Goal: Information Seeking & Learning: Check status

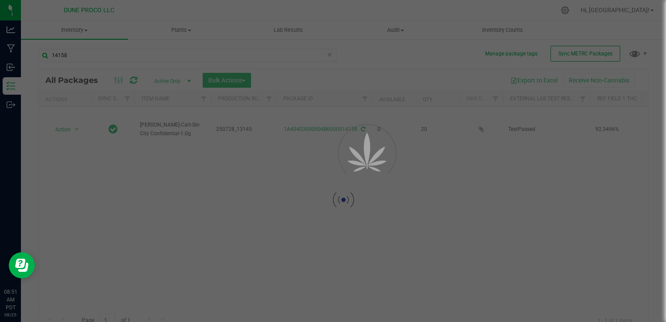
click at [78, 55] on div at bounding box center [333, 161] width 666 height 322
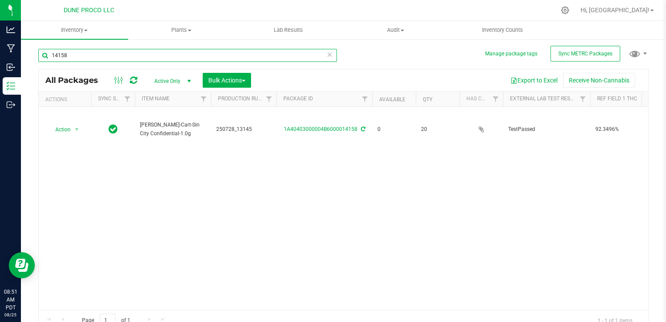
click at [78, 55] on input "14158" at bounding box center [187, 55] width 298 height 13
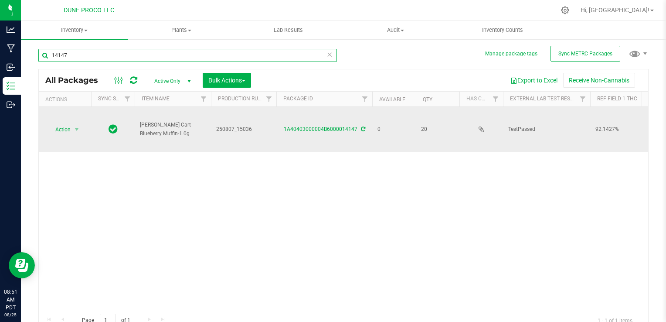
type input "14147"
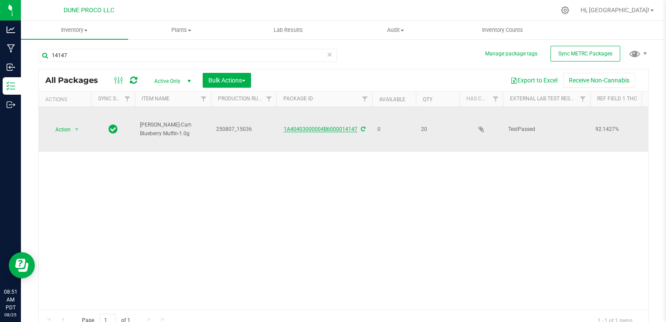
click at [323, 128] on link "1A40403000004B6000014147" at bounding box center [321, 129] width 74 height 6
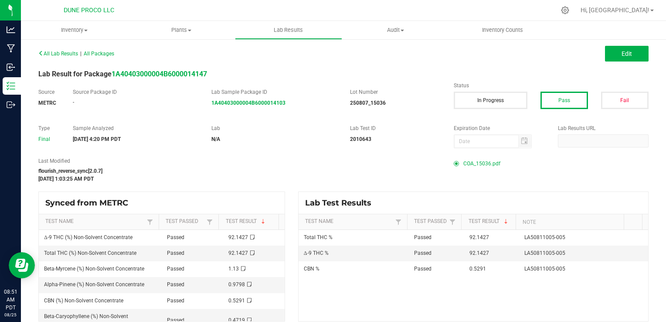
click at [465, 164] on span "COA_15036.pdf" at bounding box center [481, 163] width 37 height 13
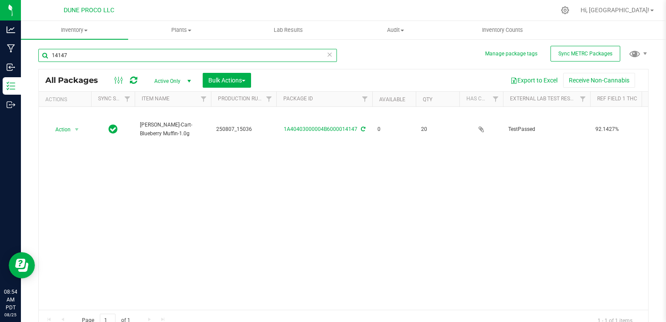
click at [113, 51] on input "14147" at bounding box center [187, 55] width 298 height 13
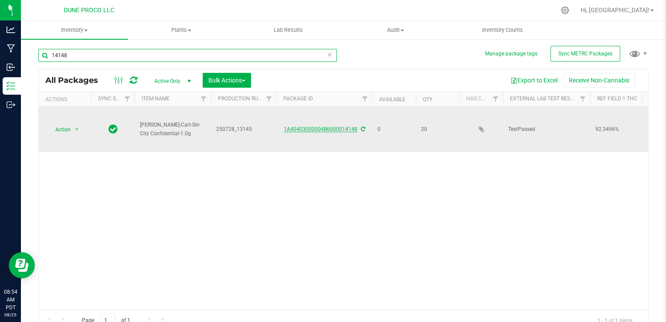
type input "14148"
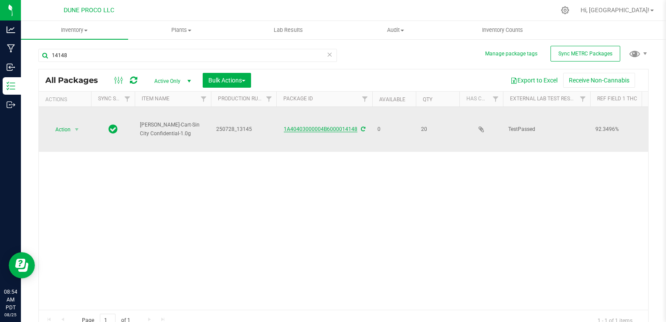
click at [326, 128] on link "1A40403000004B6000014148" at bounding box center [321, 129] width 74 height 6
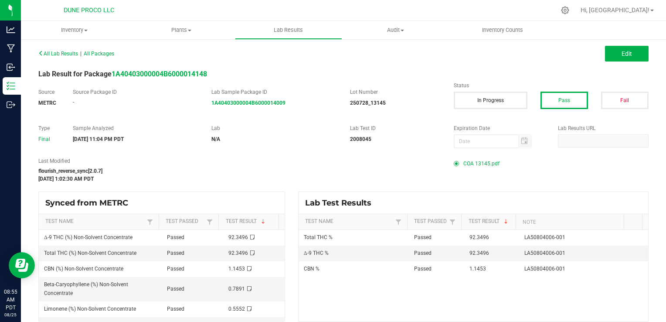
click at [480, 165] on span "COA 13145.pdf" at bounding box center [481, 163] width 36 height 13
click at [464, 163] on span "COA 13145.pdf" at bounding box center [481, 163] width 36 height 13
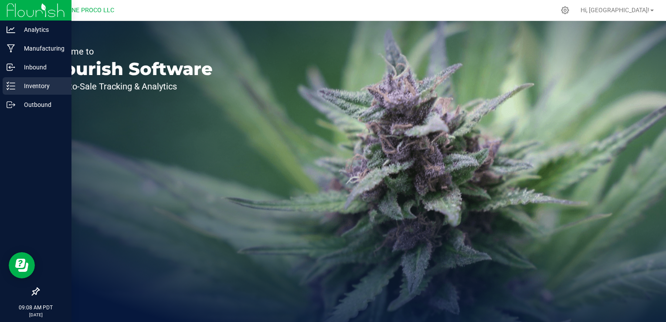
click at [17, 84] on p "Inventory" at bounding box center [41, 86] width 52 height 10
click at [35, 91] on div "Inventory" at bounding box center [37, 85] width 69 height 17
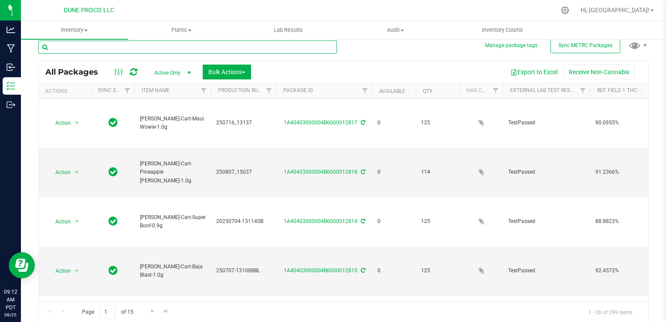
click at [109, 44] on input "text" at bounding box center [187, 47] width 298 height 13
click at [108, 46] on input "text" at bounding box center [187, 47] width 298 height 13
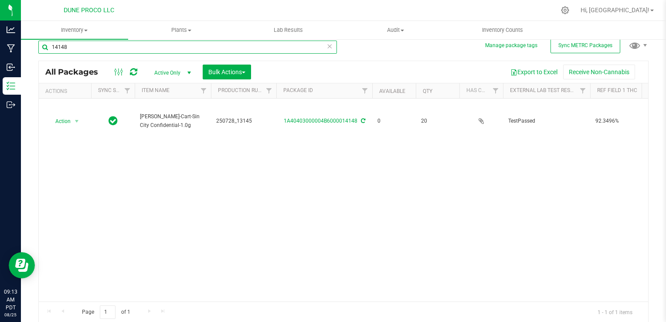
type input "14148"
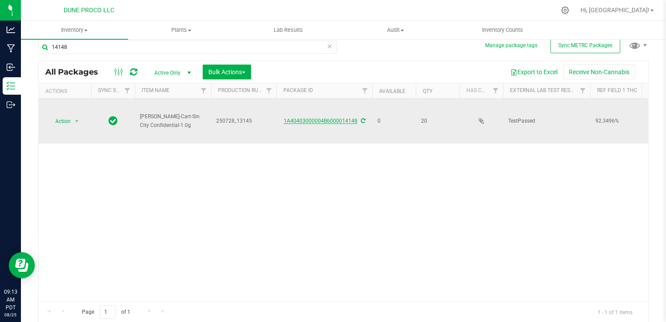
click at [292, 123] on link "1A40403000004B6000014148" at bounding box center [321, 121] width 74 height 6
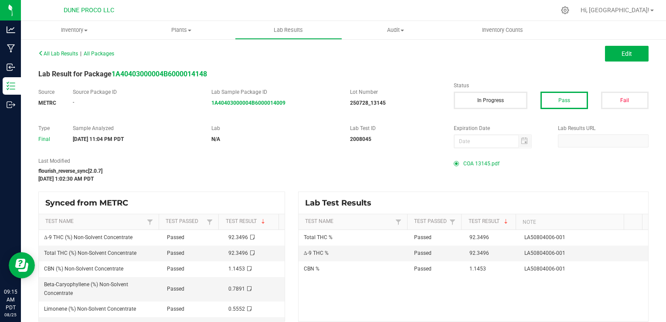
click at [465, 159] on span "COA 13145.pdf" at bounding box center [481, 163] width 36 height 13
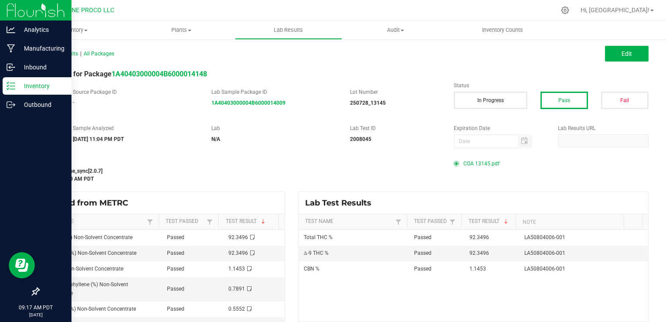
click at [35, 90] on p "Inventory" at bounding box center [41, 86] width 52 height 10
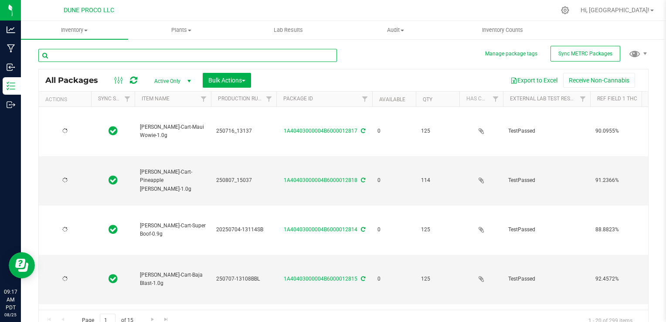
type input "2025-07-16"
type input "[DATE]"
type input "2025-07-04"
type input "2025-07-02"
type input "2025-06-30"
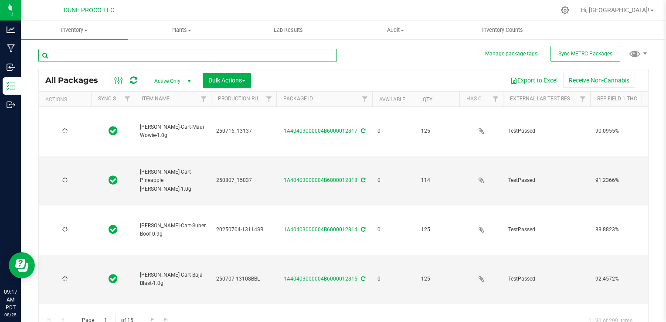
type input "2025-07-16"
type input "2025-07-02"
type input "2025-06-30"
type input "2025-07-04"
type input "2025-07-16"
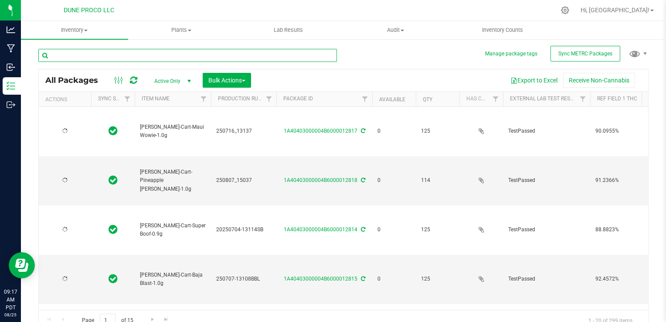
type input "[DATE]"
type input "2025-06-30"
type input "2025-07-02"
type input "2025-06-12"
type input "[DATE]"
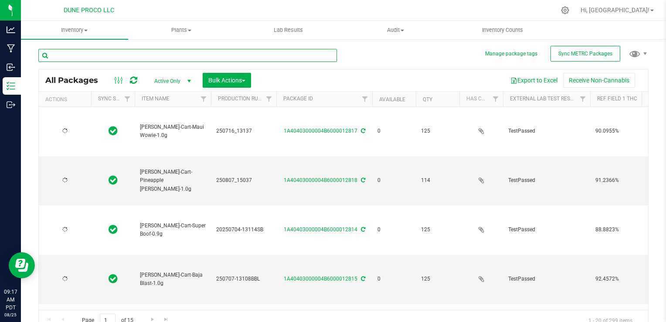
type input "2025-07-16"
type input "[DATE]"
click at [103, 56] on input "text" at bounding box center [187, 55] width 298 height 13
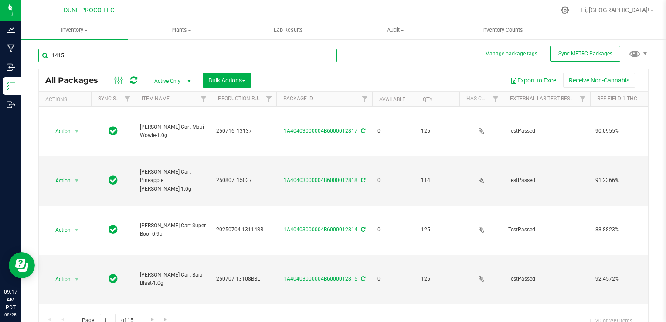
type input "14159"
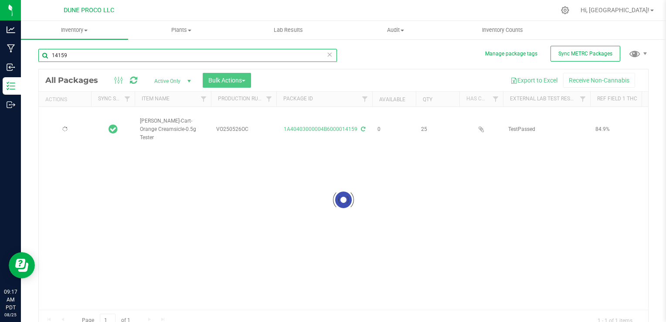
type input "2025-05-26"
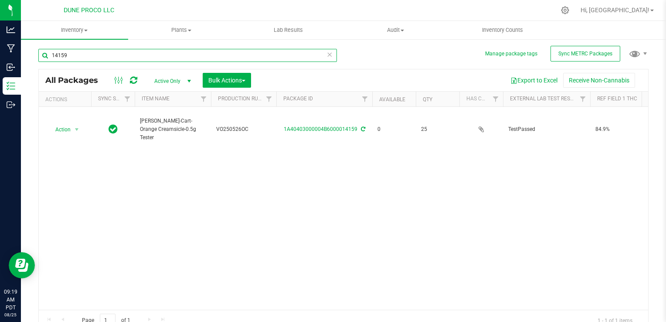
click at [105, 60] on input "14159" at bounding box center [187, 55] width 298 height 13
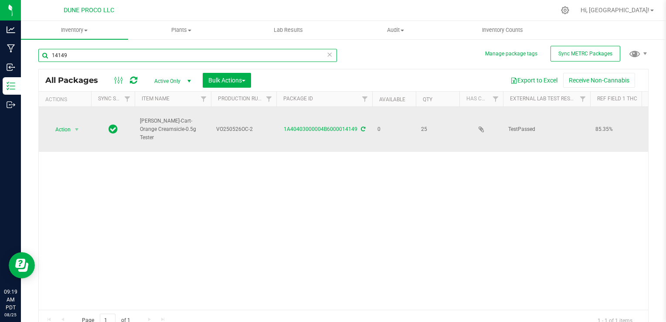
type input "14149"
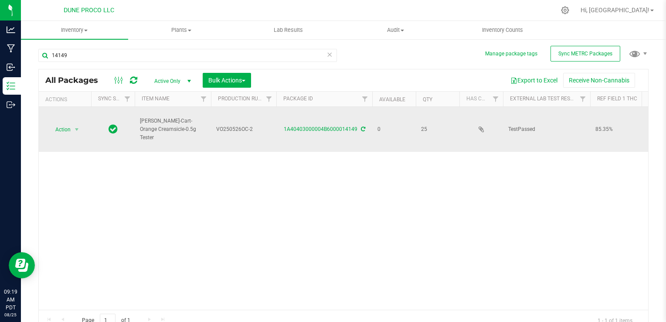
click at [335, 134] on td "1A40403000004B6000014149" at bounding box center [324, 129] width 96 height 45
click at [335, 130] on link "1A40403000004B6000014149" at bounding box center [321, 129] width 74 height 6
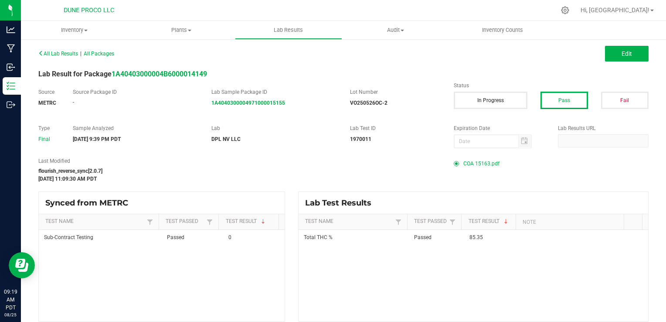
click at [470, 160] on span "COA 15163.pdf" at bounding box center [481, 163] width 36 height 13
click at [469, 163] on span "COA 15163.pdf" at bounding box center [481, 163] width 36 height 13
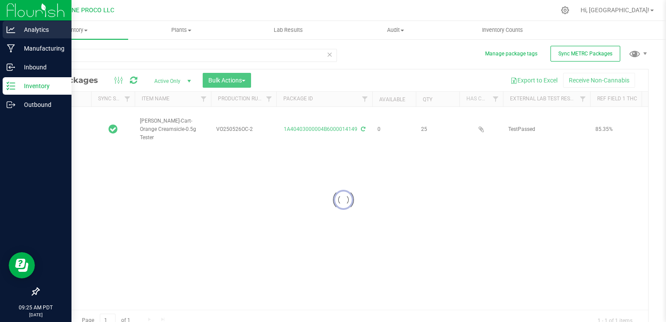
type input "2025-05-26"
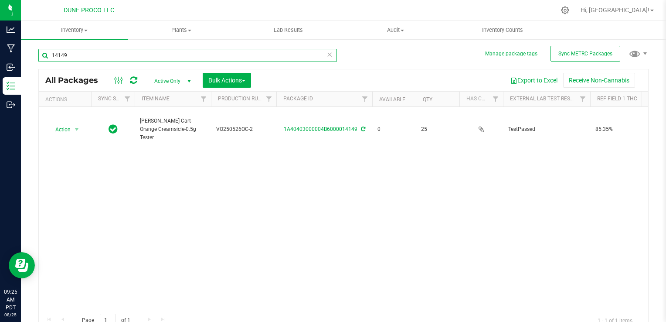
click at [99, 53] on input "14149" at bounding box center [187, 55] width 298 height 13
type input "14145"
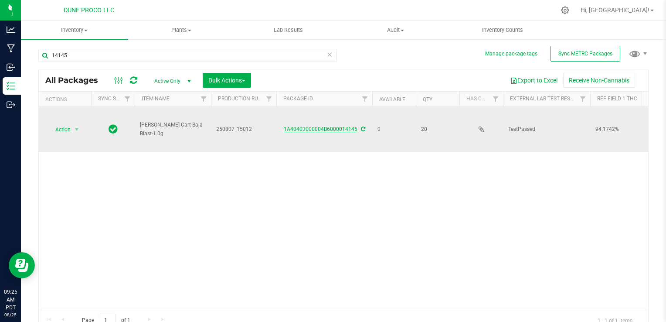
click at [296, 127] on link "1A40403000004B6000014145" at bounding box center [321, 129] width 74 height 6
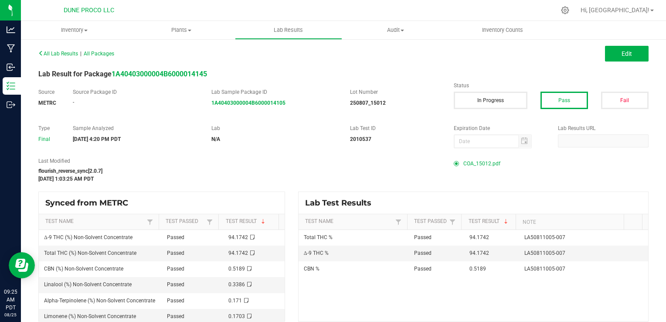
click at [474, 160] on span "COA_15012.pdf" at bounding box center [481, 163] width 37 height 13
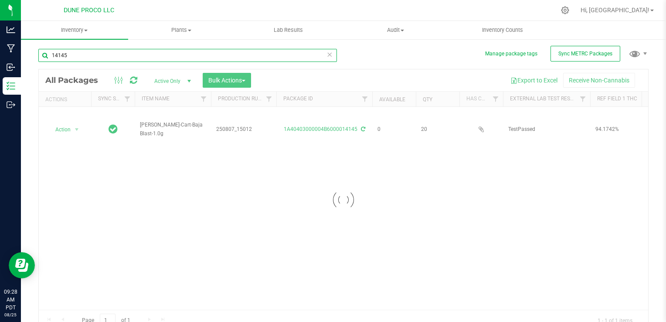
click at [90, 51] on input "14145" at bounding box center [187, 55] width 298 height 13
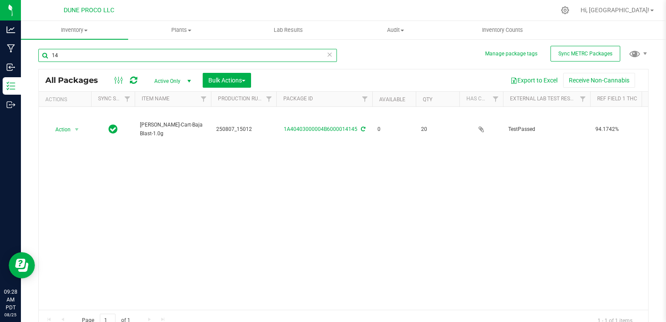
type input "1"
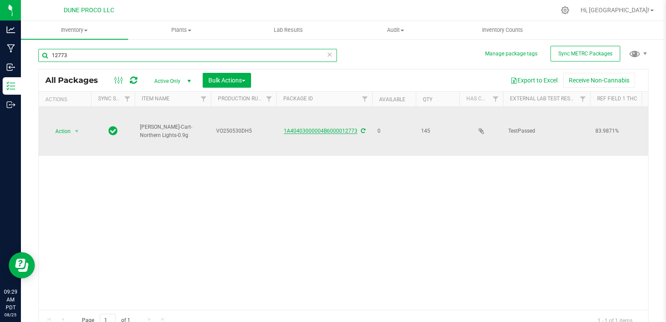
type input "12773"
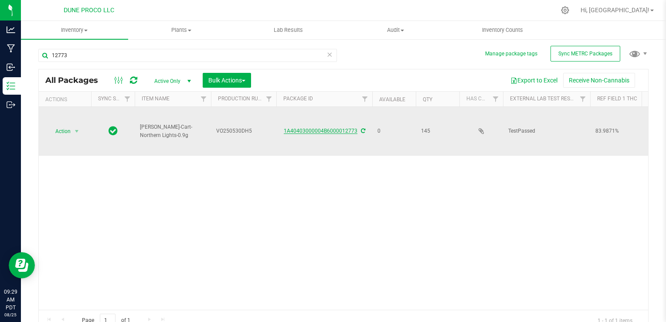
click at [318, 128] on link "1A40403000004B6000012773" at bounding box center [321, 131] width 74 height 6
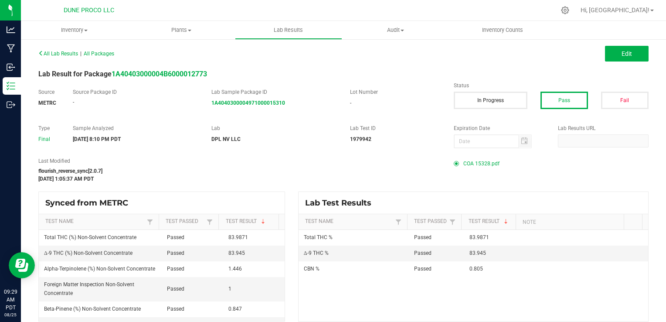
click at [463, 161] on span "COA 15328.pdf" at bounding box center [481, 163] width 36 height 13
click at [472, 163] on span "COA 15328.pdf" at bounding box center [481, 163] width 36 height 13
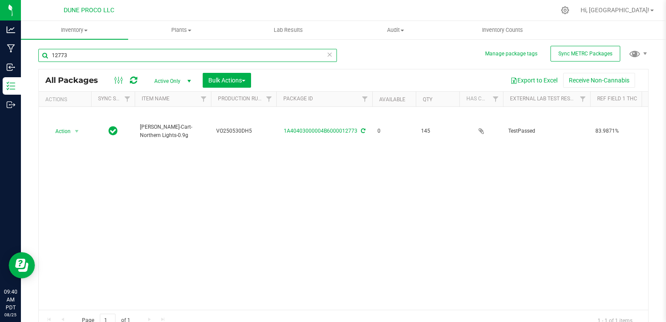
click at [122, 51] on input "12773" at bounding box center [187, 55] width 298 height 13
type input "12772"
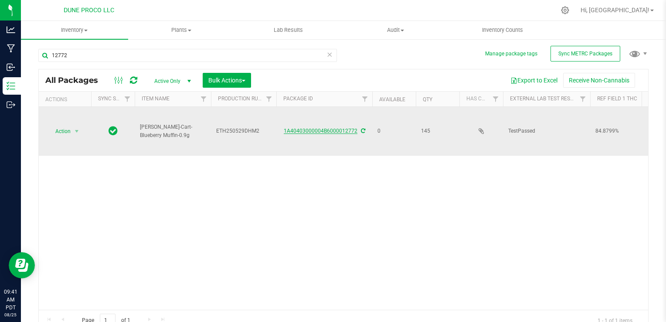
click at [343, 132] on link "1A40403000004B6000012772" at bounding box center [321, 131] width 74 height 6
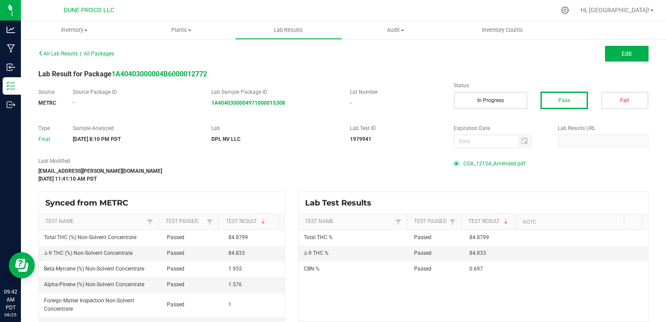
click at [467, 160] on span "COA_12154_Amended.pdf" at bounding box center [494, 163] width 62 height 13
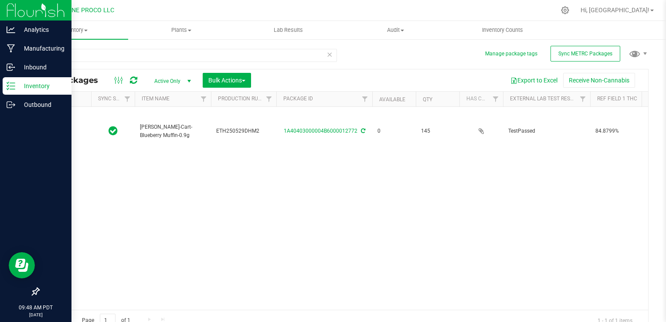
type input "2025-06-12"
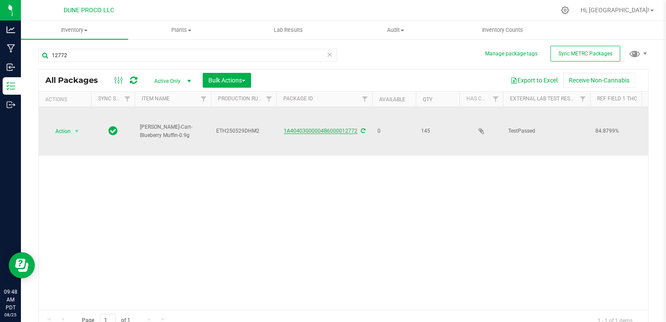
click at [336, 128] on link "1A40403000004B6000012772" at bounding box center [321, 131] width 74 height 6
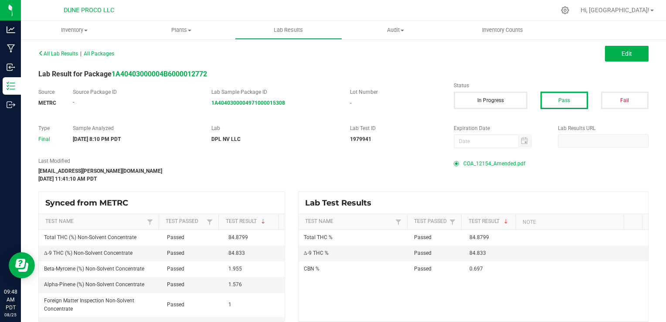
click at [486, 165] on span "COA_12154_Amended.pdf" at bounding box center [494, 163] width 62 height 13
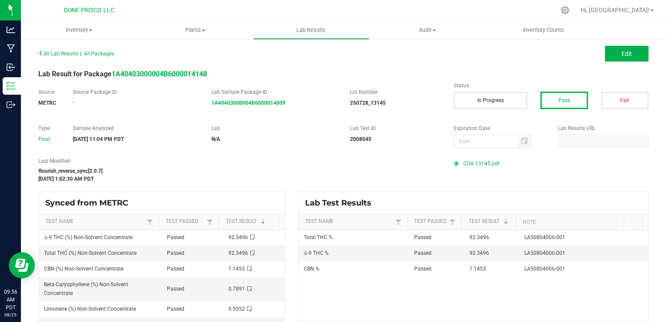
click at [483, 164] on span "COA 13145.pdf" at bounding box center [481, 163] width 36 height 13
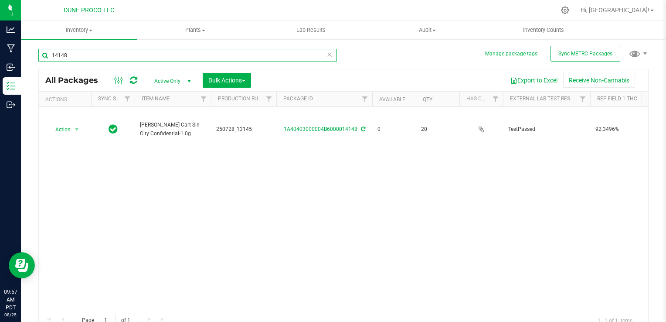
click at [83, 55] on input "14148" at bounding box center [187, 55] width 298 height 13
type input "1"
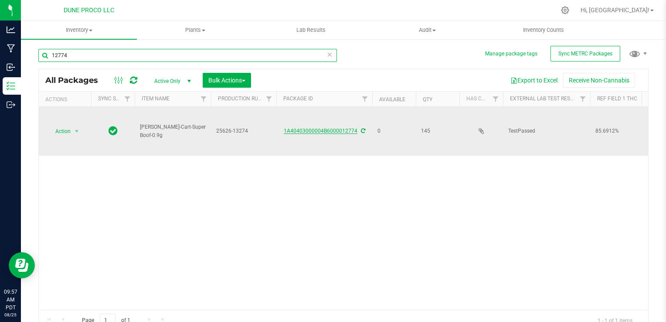
type input "12774"
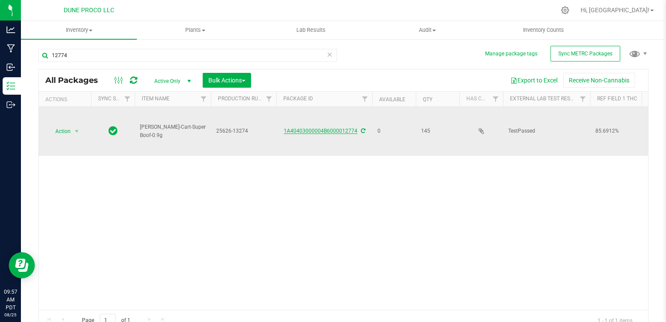
click at [330, 128] on link "1A40403000004B6000012774" at bounding box center [321, 131] width 74 height 6
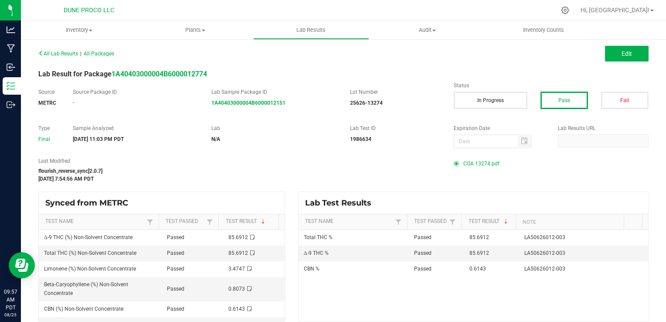
click at [481, 165] on span "COA 13274.pdf" at bounding box center [481, 163] width 36 height 13
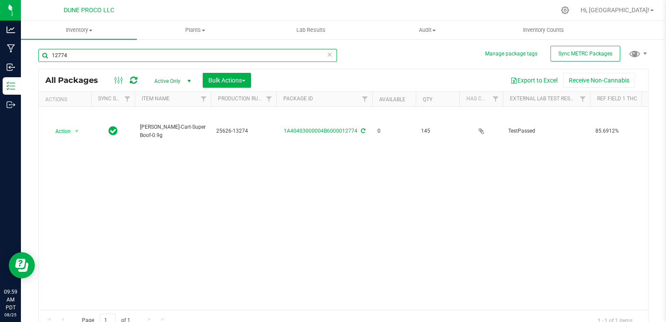
click at [85, 58] on input "12774" at bounding box center [187, 55] width 298 height 13
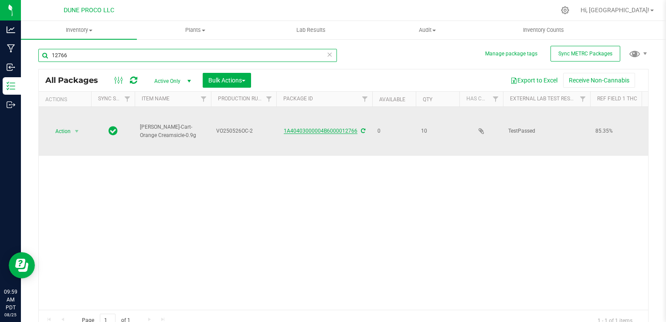
type input "12766"
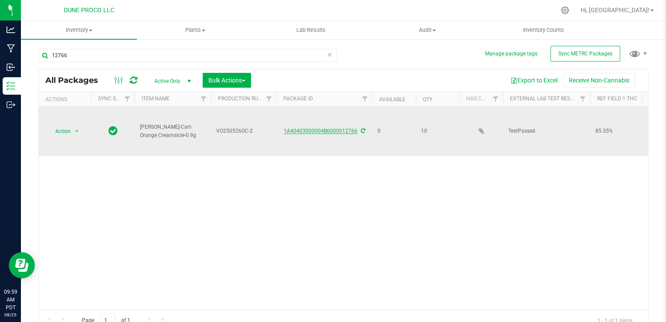
click at [319, 128] on link "1A40403000004B6000012766" at bounding box center [321, 131] width 74 height 6
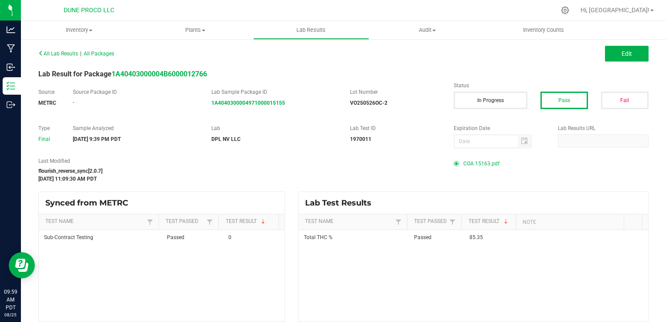
click at [484, 165] on span "COA 15163.pdf" at bounding box center [481, 163] width 36 height 13
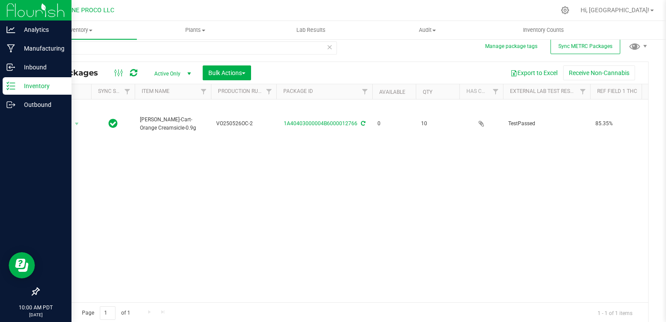
scroll to position [8, 0]
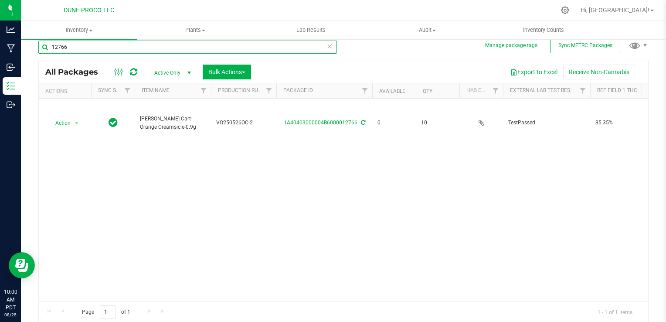
click at [91, 46] on input "12766" at bounding box center [187, 47] width 298 height 13
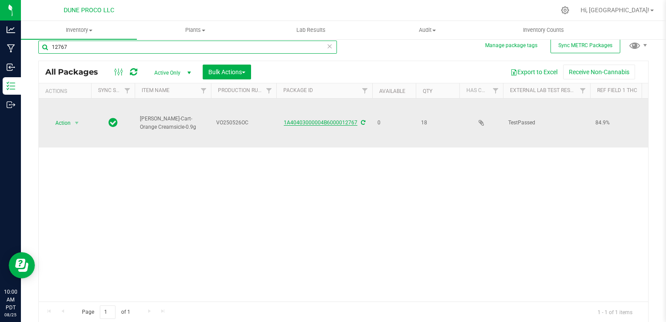
type input "12767"
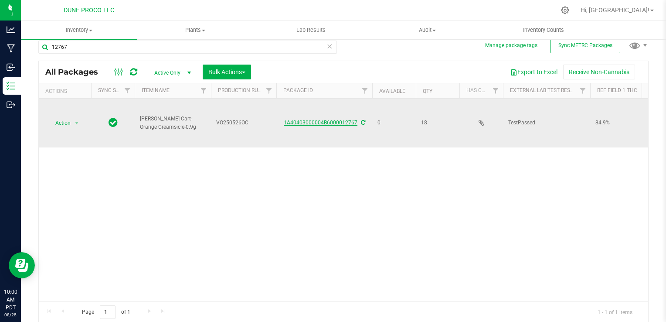
click at [338, 120] on link "1A40403000004B6000012767" at bounding box center [321, 122] width 74 height 6
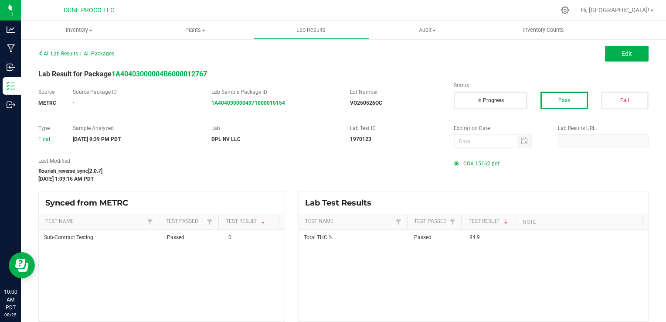
click at [469, 163] on span "COA 15162.pdf" at bounding box center [481, 163] width 36 height 13
click at [636, 10] on span "Hi, [GEOGRAPHIC_DATA]!" at bounding box center [614, 10] width 69 height 7
click at [649, 11] on link "Hi, [GEOGRAPHIC_DATA]!" at bounding box center [617, 10] width 80 height 9
click at [628, 7] on span "Hi, [GEOGRAPHIC_DATA]!" at bounding box center [614, 10] width 69 height 7
click at [628, 11] on span "Hi, [GEOGRAPHIC_DATA]!" at bounding box center [614, 10] width 69 height 7
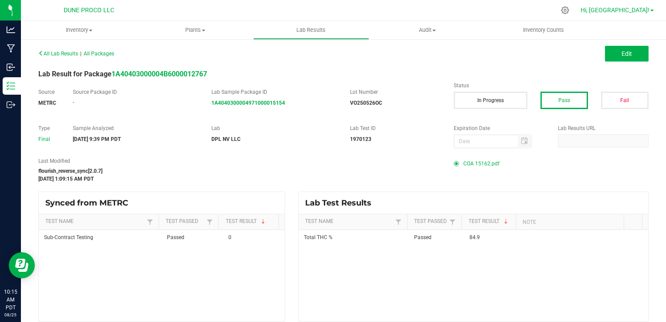
click at [620, 13] on span "Hi, [GEOGRAPHIC_DATA]!" at bounding box center [614, 10] width 69 height 7
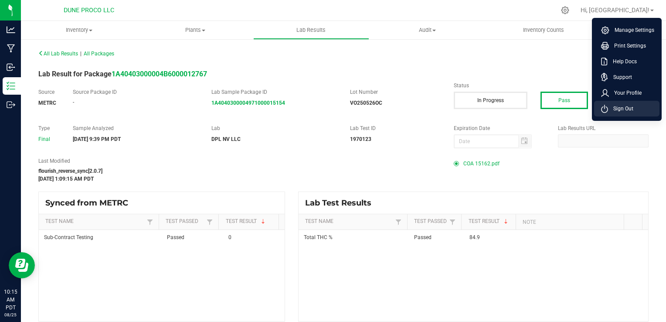
click at [642, 109] on li "Sign Out" at bounding box center [626, 109] width 65 height 16
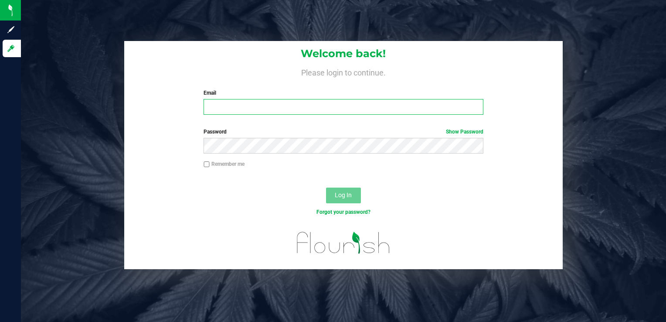
type input "carolinagarcia84@aol.com"
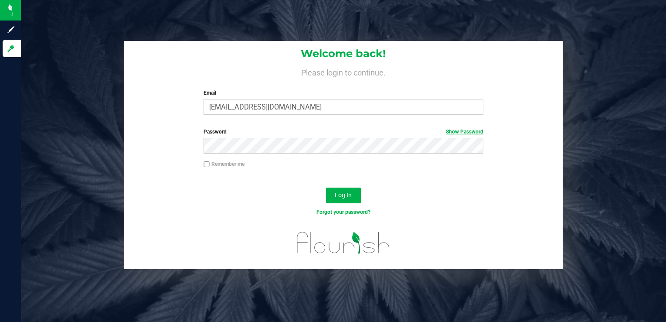
click at [456, 129] on link "Show Password" at bounding box center [464, 132] width 37 height 6
